Goal: Transaction & Acquisition: Obtain resource

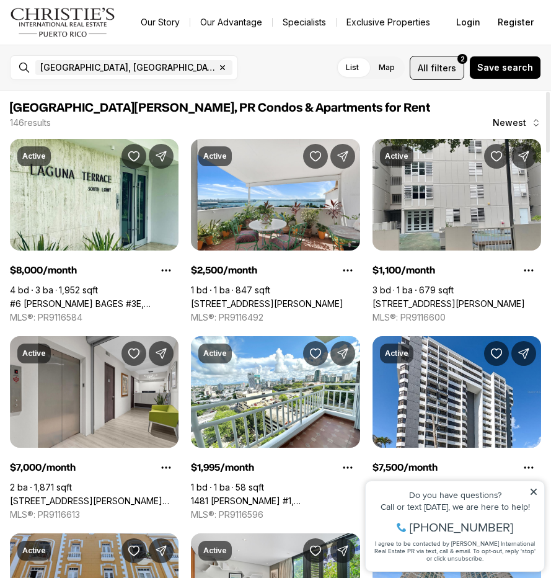
click at [451, 63] on span "filters" at bounding box center [443, 67] width 25 height 13
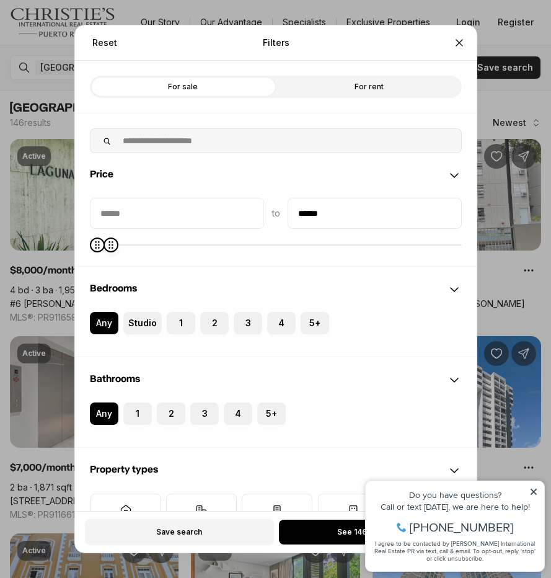
type input "******"
click at [106, 252] on span at bounding box center [112, 244] width 15 height 15
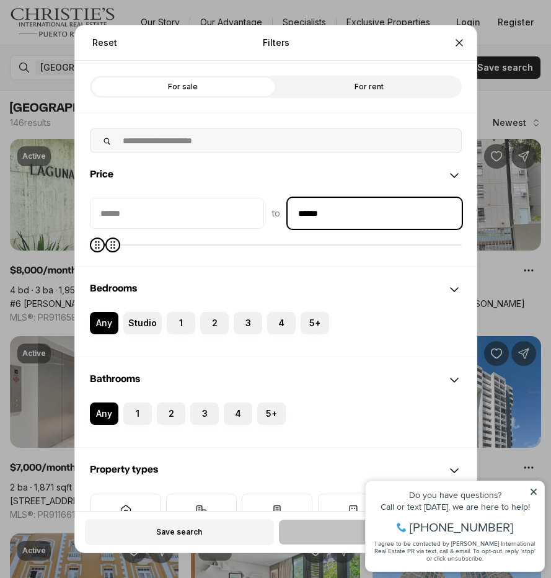
click at [336, 223] on input "******" at bounding box center [374, 213] width 173 height 30
type input "****"
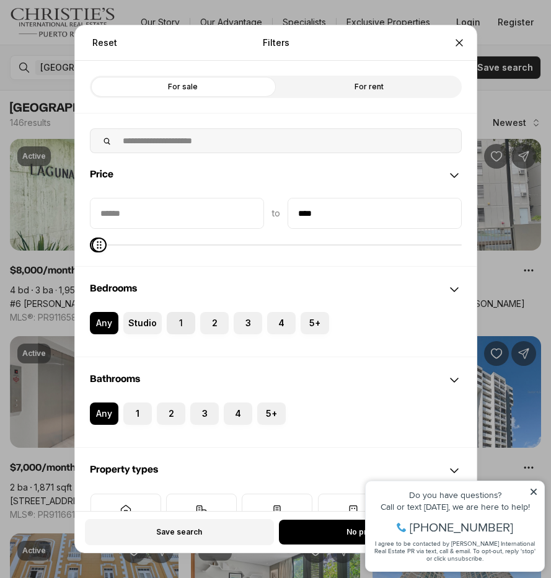
click at [181, 327] on label "1" at bounding box center [181, 323] width 29 height 22
click at [179, 324] on button "1" at bounding box center [173, 318] width 12 height 12
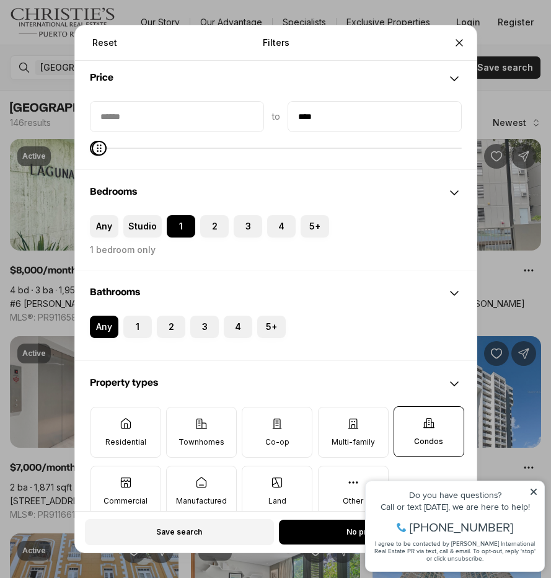
scroll to position [98, 0]
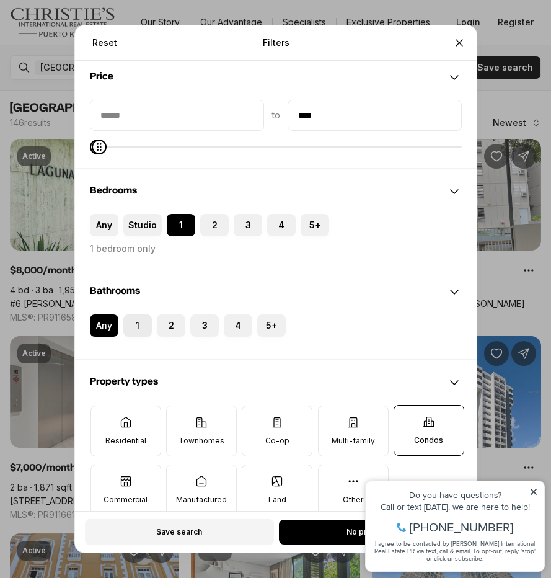
click at [146, 330] on label "1" at bounding box center [137, 325] width 29 height 22
click at [136, 327] on button "1" at bounding box center [129, 320] width 12 height 12
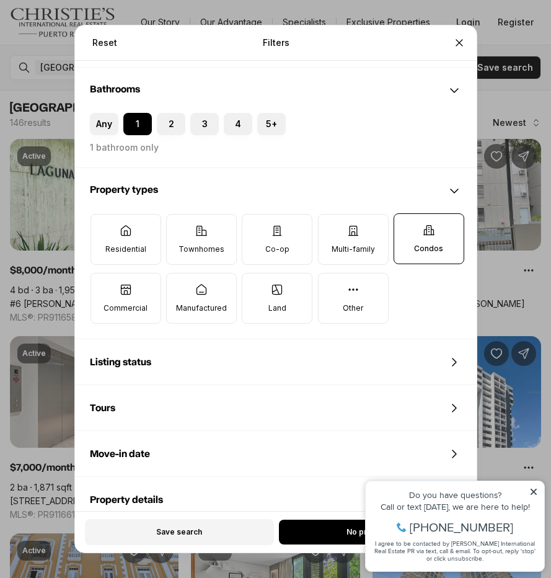
scroll to position [302, 0]
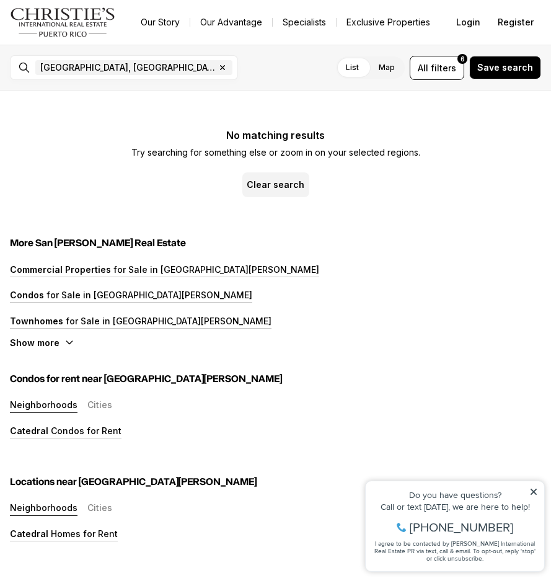
click at [534, 490] on icon at bounding box center [533, 491] width 9 height 9
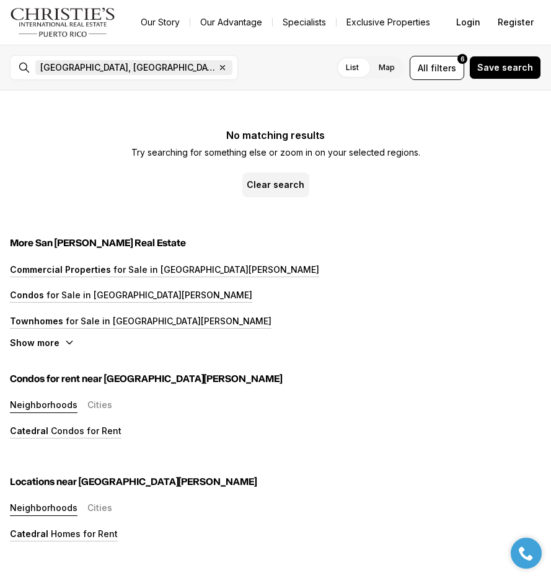
click at [218, 68] on icon "button" at bounding box center [223, 68] width 10 height 10
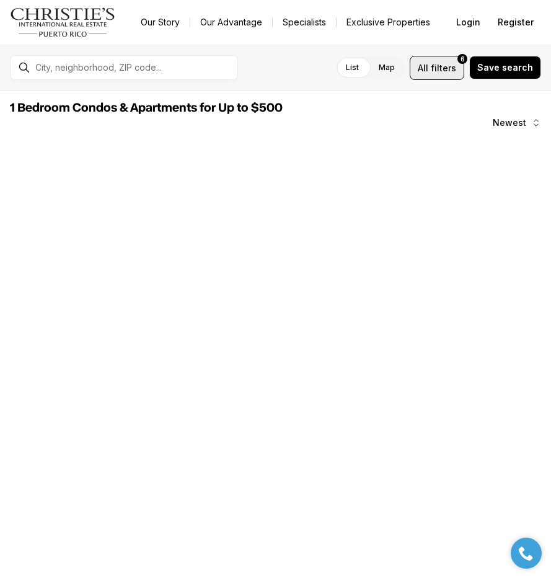
click at [427, 69] on span "All" at bounding box center [423, 67] width 11 height 13
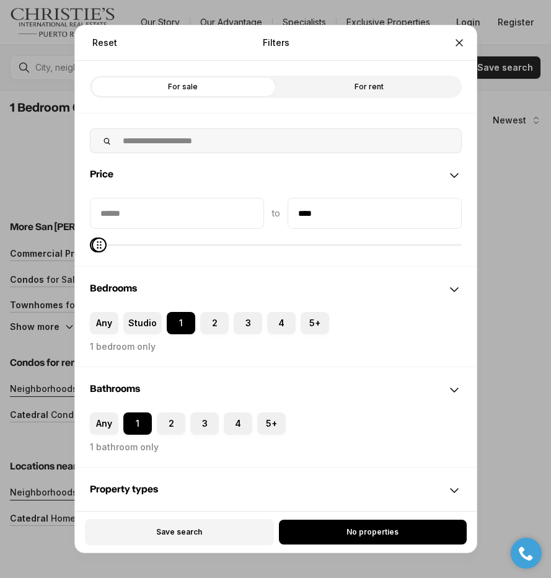
click at [364, 79] on label "For rent" at bounding box center [369, 87] width 186 height 22
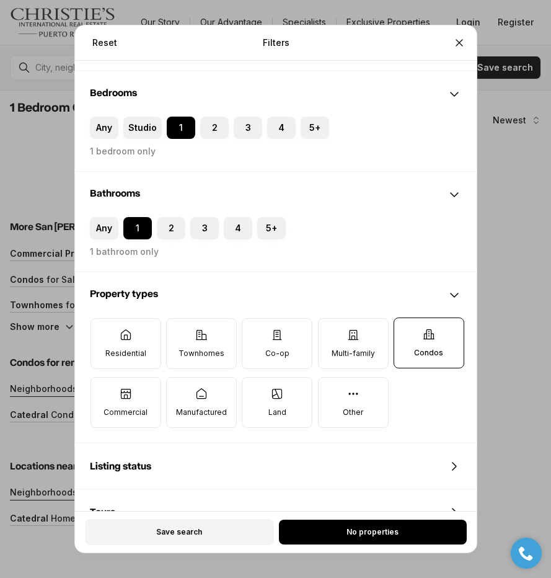
scroll to position [198, 0]
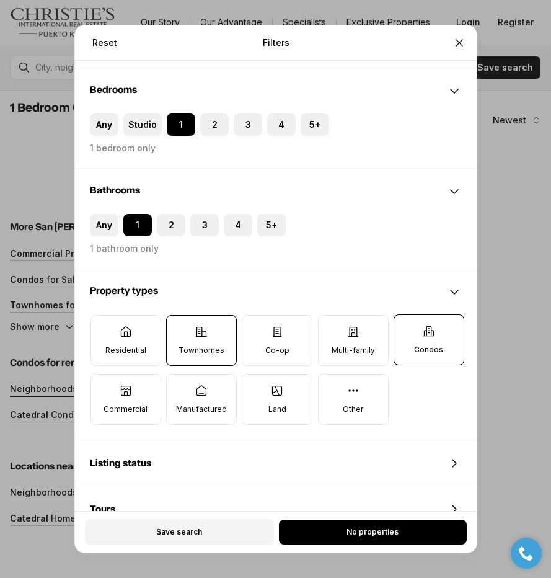
click at [188, 338] on label "Townhomes" at bounding box center [200, 340] width 71 height 51
click at [178, 328] on button "Townhomes" at bounding box center [172, 321] width 12 height 12
click at [367, 350] on p "Multi-family" at bounding box center [352, 350] width 43 height 10
click at [330, 328] on button "Multi-family" at bounding box center [324, 321] width 12 height 12
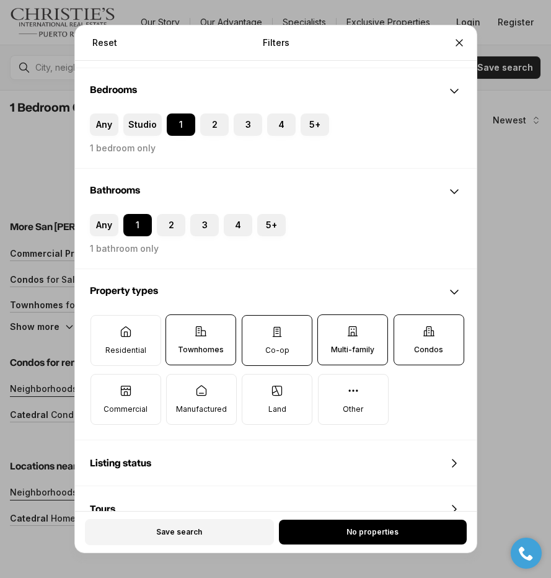
click at [293, 345] on label "Co-op" at bounding box center [277, 340] width 71 height 51
click at [255, 328] on button "Co-op" at bounding box center [248, 321] width 12 height 12
click at [233, 377] on label "Manufactured" at bounding box center [200, 399] width 71 height 51
click at [178, 377] on button "Manufactured" at bounding box center [172, 380] width 12 height 12
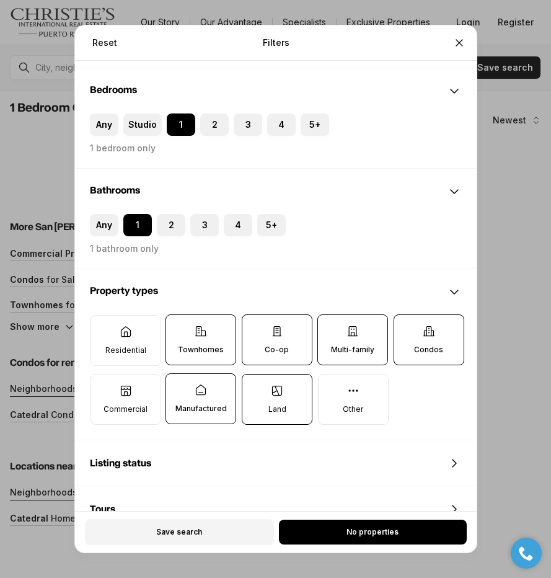
click at [275, 390] on icon at bounding box center [277, 390] width 12 height 12
click at [255, 387] on button "Land" at bounding box center [248, 380] width 12 height 12
click at [150, 391] on label "Commercial" at bounding box center [125, 399] width 71 height 51
click at [103, 387] on button "Commercial" at bounding box center [96, 380] width 12 height 12
click at [138, 345] on p "Residential" at bounding box center [125, 350] width 41 height 10
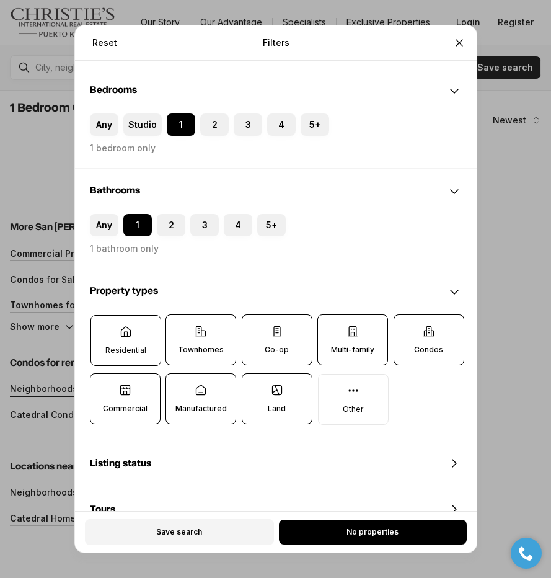
click at [103, 328] on button "Residential" at bounding box center [96, 321] width 12 height 12
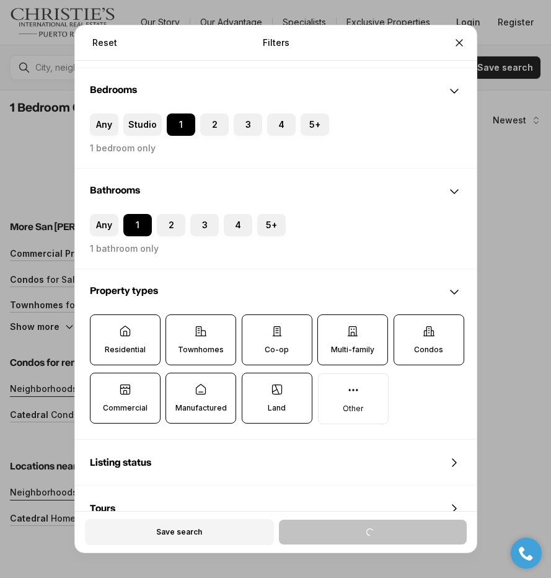
click at [395, 537] on div "Save search" at bounding box center [276, 532] width 382 height 26
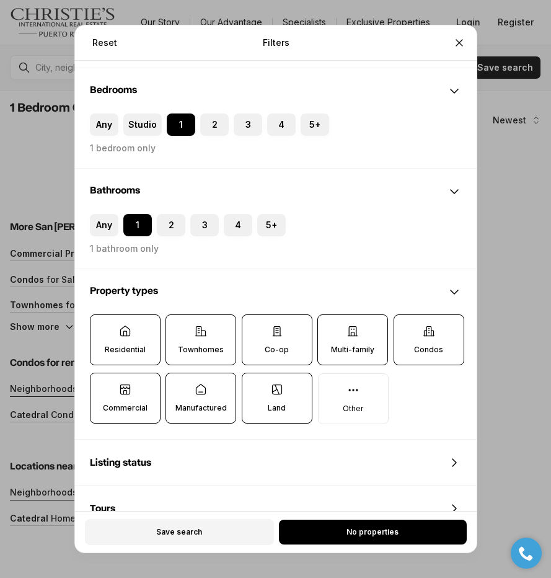
click at [408, 334] on label "Condos" at bounding box center [428, 339] width 71 height 51
click at [406, 327] on button "Condos" at bounding box center [400, 321] width 12 height 12
click at [345, 338] on label "Multi-family" at bounding box center [352, 339] width 71 height 51
click at [330, 327] on button "Multi-family" at bounding box center [324, 321] width 12 height 12
click at [273, 413] on p "Land" at bounding box center [277, 408] width 18 height 10
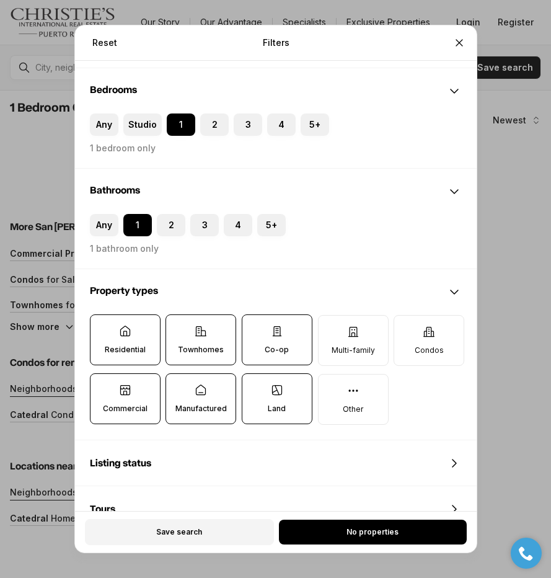
click at [254, 386] on button "Land" at bounding box center [248, 380] width 12 height 12
click at [278, 351] on p "Co-op" at bounding box center [277, 350] width 24 height 10
click at [254, 327] on button "Co-op" at bounding box center [248, 321] width 12 height 12
click at [214, 397] on label "Manufactured" at bounding box center [200, 398] width 71 height 51
click at [178, 386] on button "Manufactured" at bounding box center [172, 380] width 12 height 12
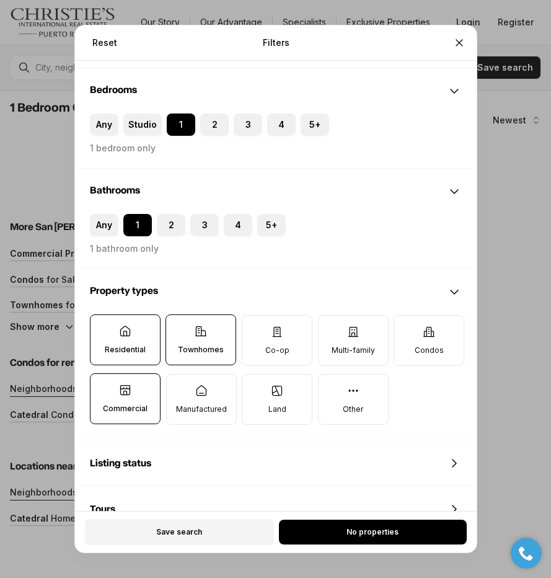
click at [214, 316] on label "Townhomes" at bounding box center [200, 339] width 71 height 51
click at [178, 316] on button "Townhomes" at bounding box center [172, 321] width 12 height 12
click at [118, 416] on label "Commercial" at bounding box center [125, 398] width 71 height 51
click at [103, 386] on button "Commercial" at bounding box center [96, 380] width 12 height 12
click at [115, 222] on label "Any" at bounding box center [104, 225] width 29 height 22
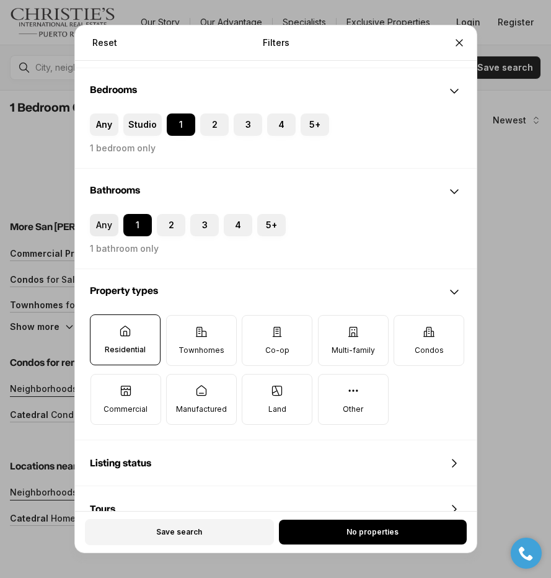
click at [102, 222] on button "Any" at bounding box center [96, 220] width 12 height 12
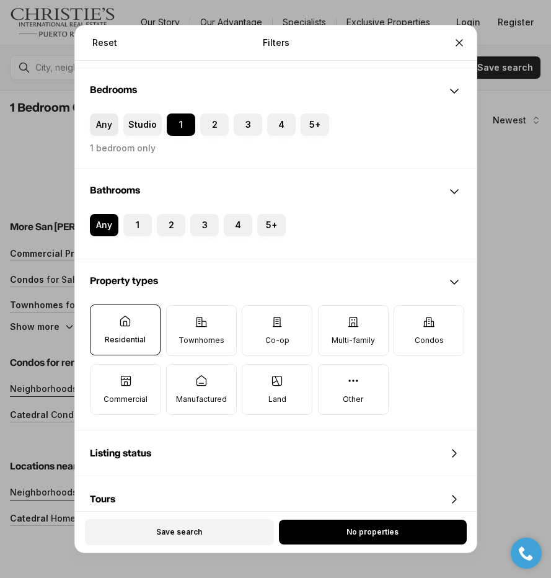
click at [101, 122] on button "Any" at bounding box center [96, 119] width 12 height 12
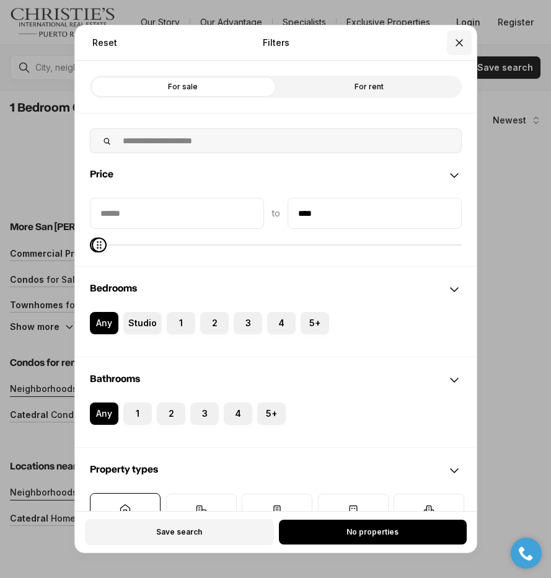
click at [462, 38] on icon "Close" at bounding box center [459, 43] width 12 height 12
